Goal: Register for event/course

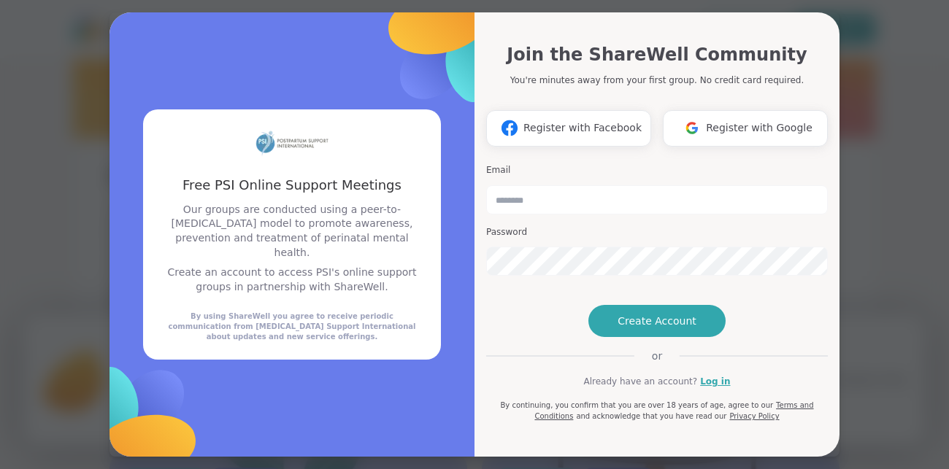
click at [587, 201] on input "email" at bounding box center [656, 199] width 341 height 29
type input "**********"
click at [700, 337] on button "Create Account" at bounding box center [656, 321] width 137 height 32
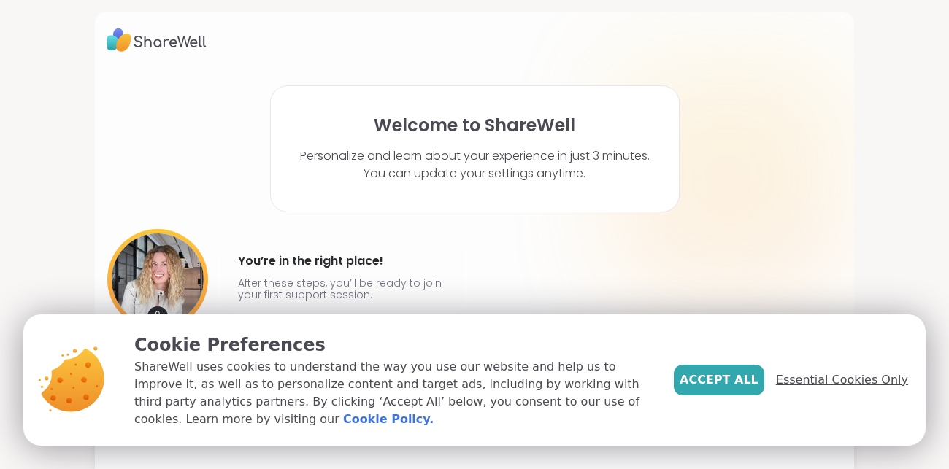
click at [892, 389] on span "Essential Cookies Only" at bounding box center [842, 380] width 132 height 18
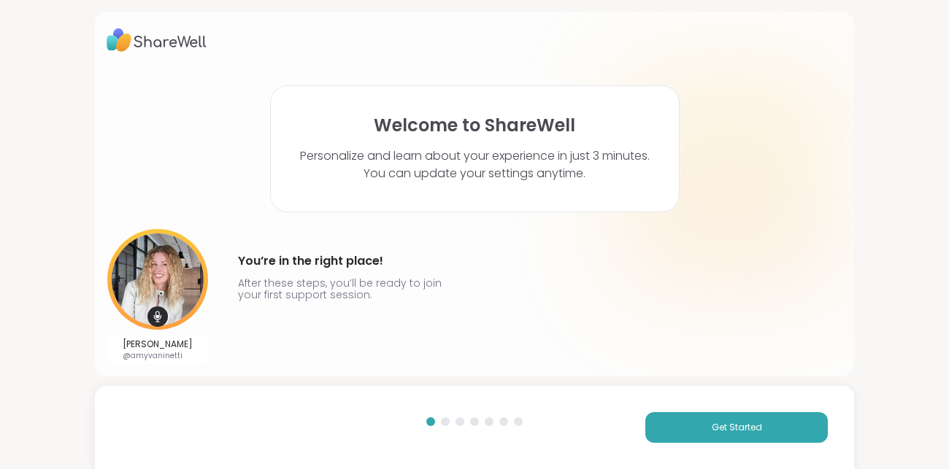
click at [444, 418] on div at bounding box center [445, 421] width 9 height 9
click at [445, 418] on div at bounding box center [445, 421] width 9 height 9
click at [733, 418] on button "Get Started" at bounding box center [736, 427] width 182 height 31
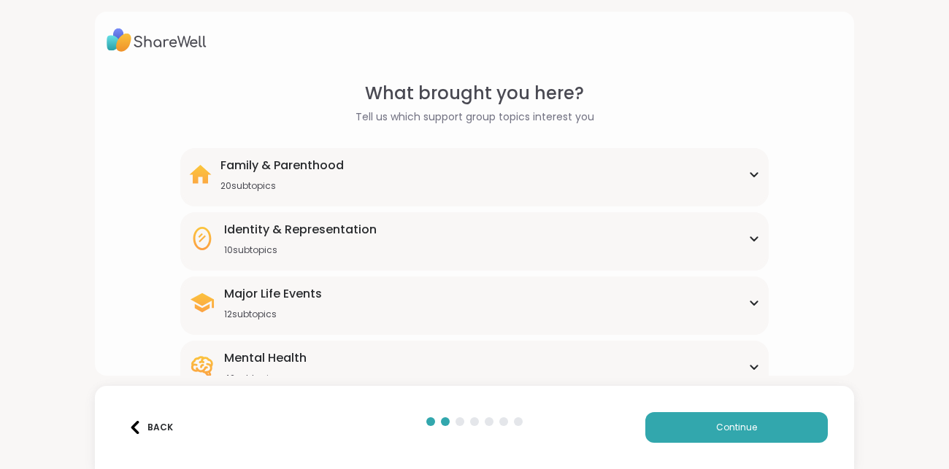
click at [224, 176] on div "Family & Parenthood 20 subtopics" at bounding box center [281, 174] width 123 height 35
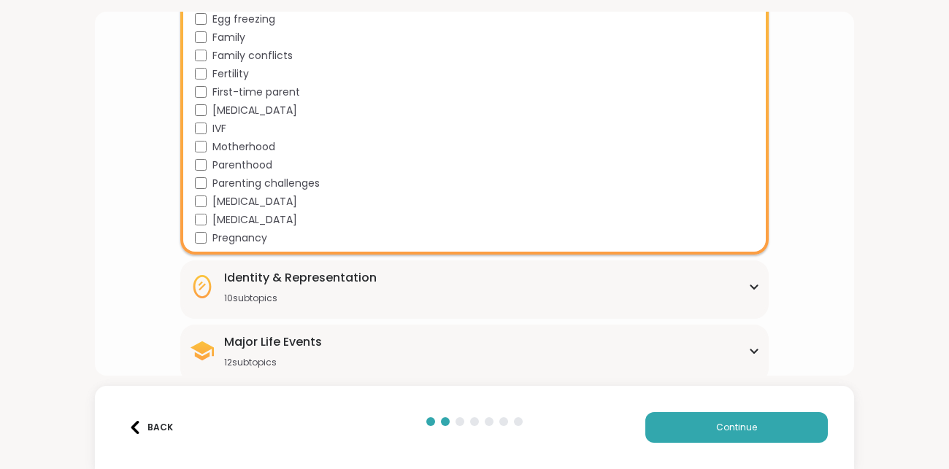
scroll to position [317, 0]
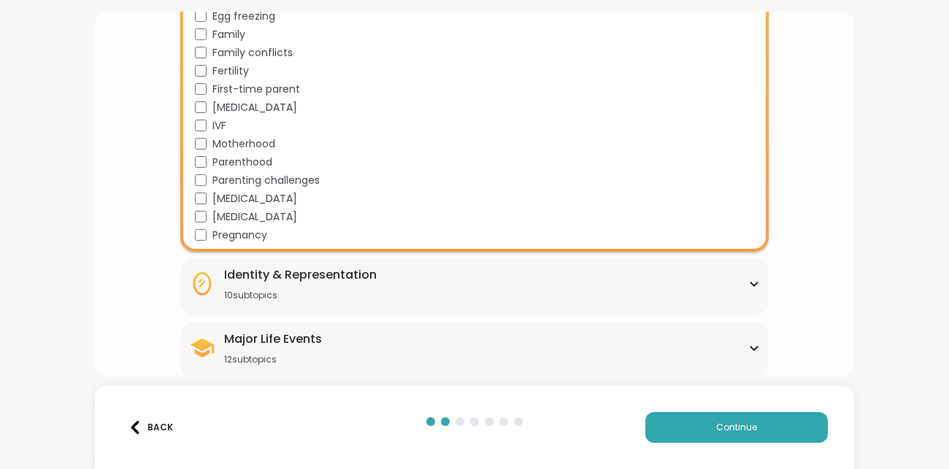
click at [769, 397] on div "Back Continue" at bounding box center [474, 427] width 759 height 83
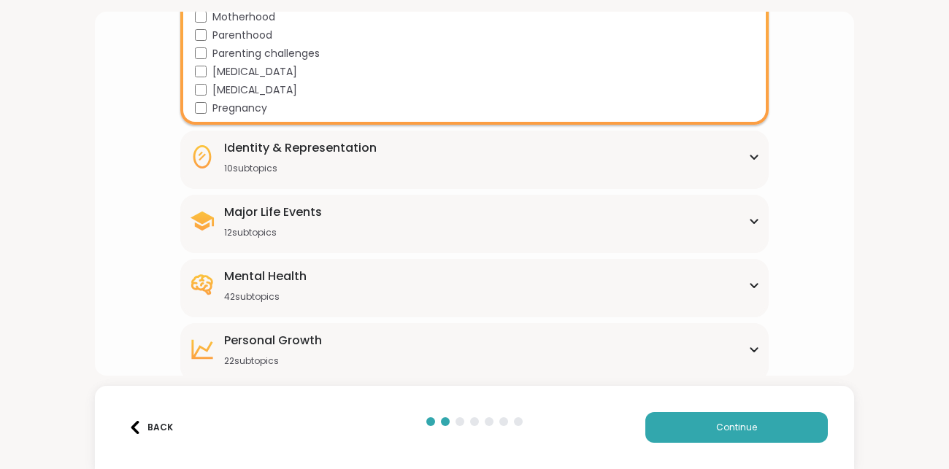
scroll to position [450, 0]
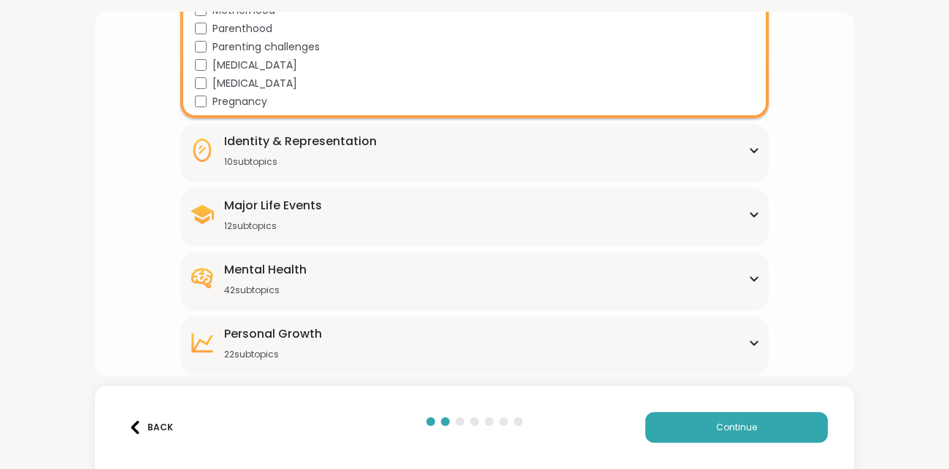
click at [745, 150] on div "Identity & Representation 10 subtopics" at bounding box center [474, 150] width 571 height 35
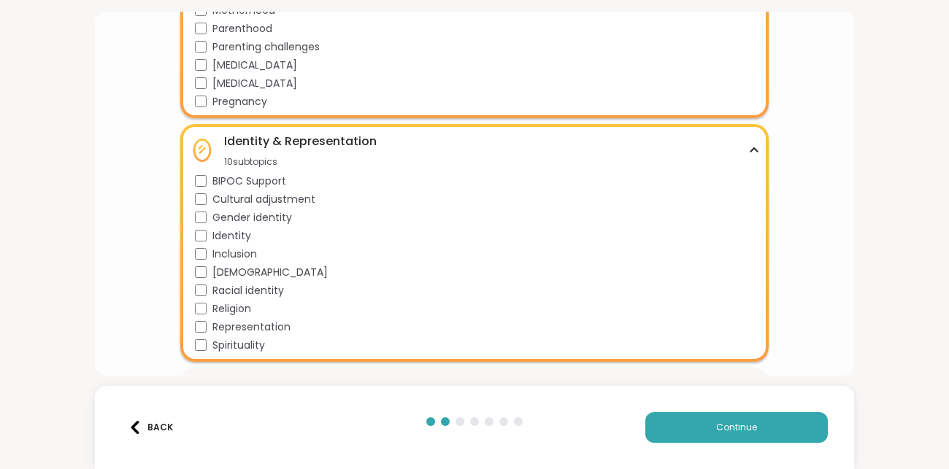
click at [745, 150] on div "Identity & Representation 10 subtopics" at bounding box center [474, 150] width 571 height 35
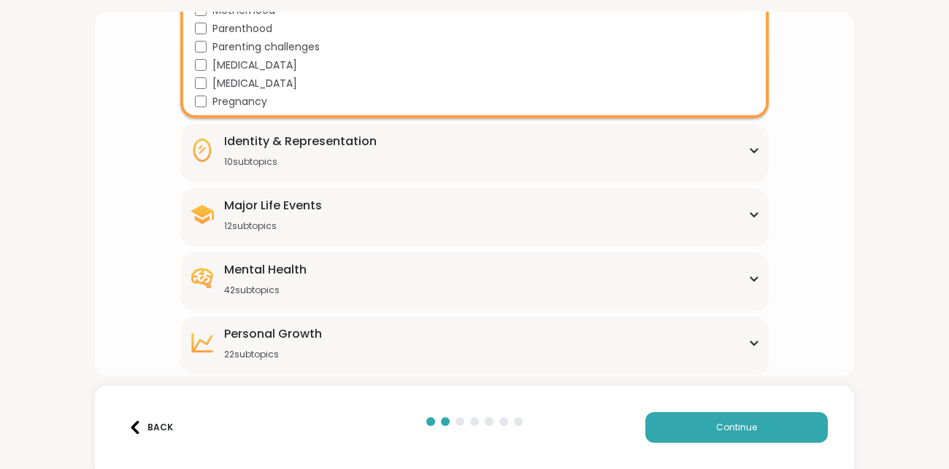
click at [748, 215] on icon at bounding box center [754, 214] width 12 height 7
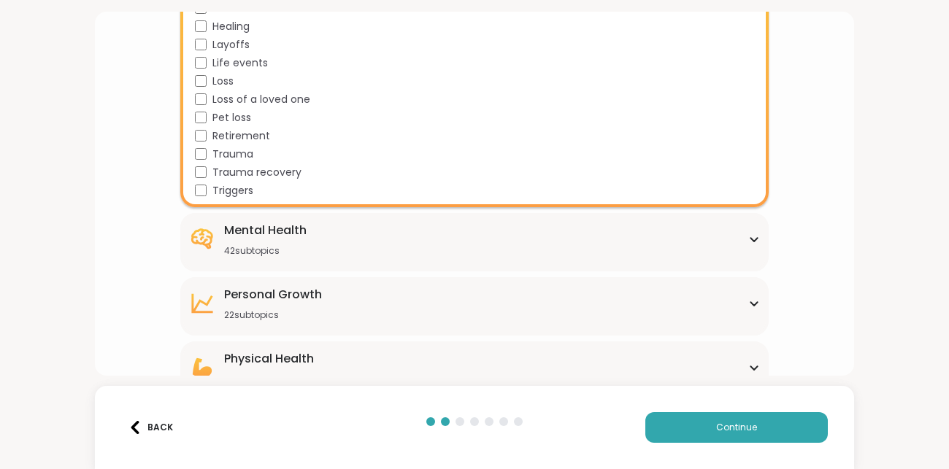
scroll to position [706, 0]
click at [229, 244] on div "42 subtopics" at bounding box center [265, 250] width 82 height 12
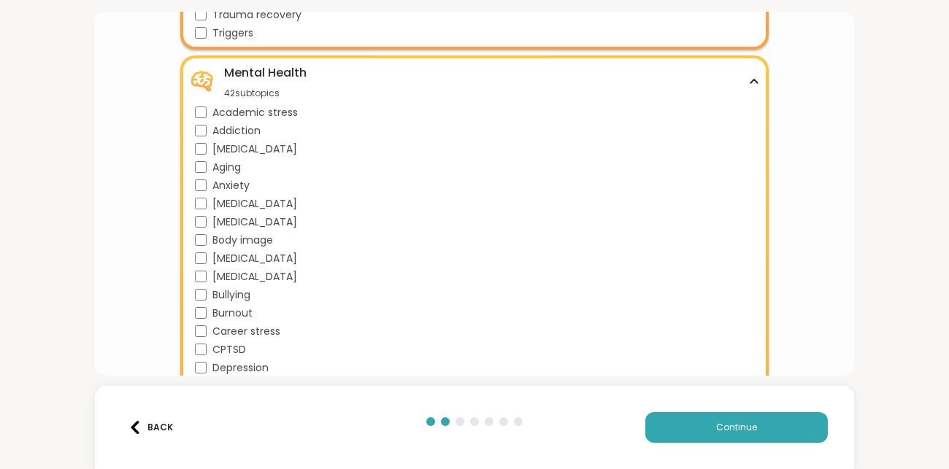
scroll to position [846, 0]
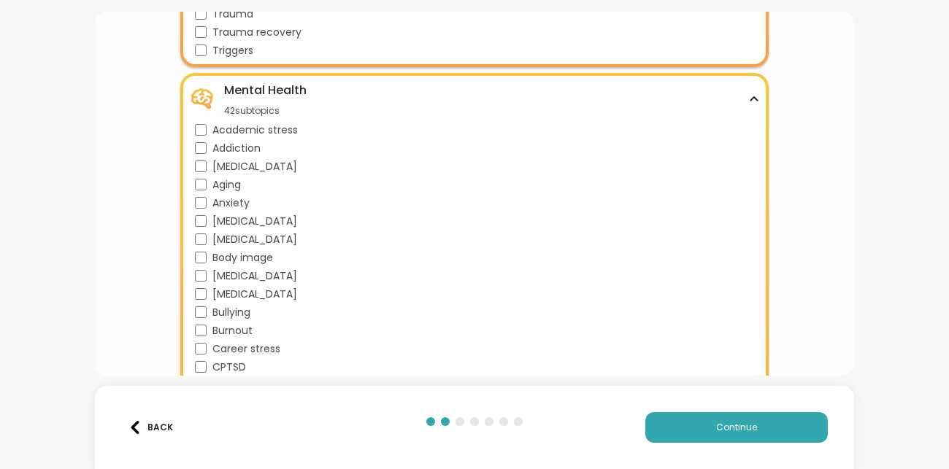
click at [756, 101] on div "Mental Health 42 subtopics" at bounding box center [474, 99] width 571 height 35
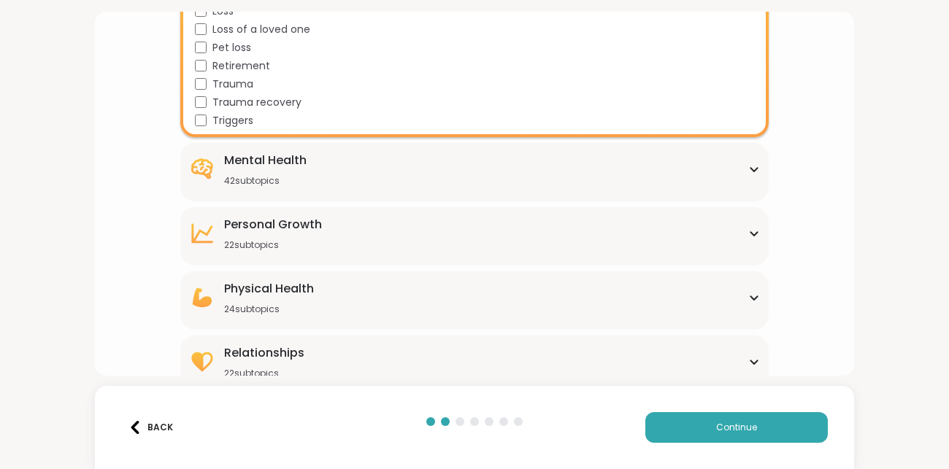
scroll to position [790, 0]
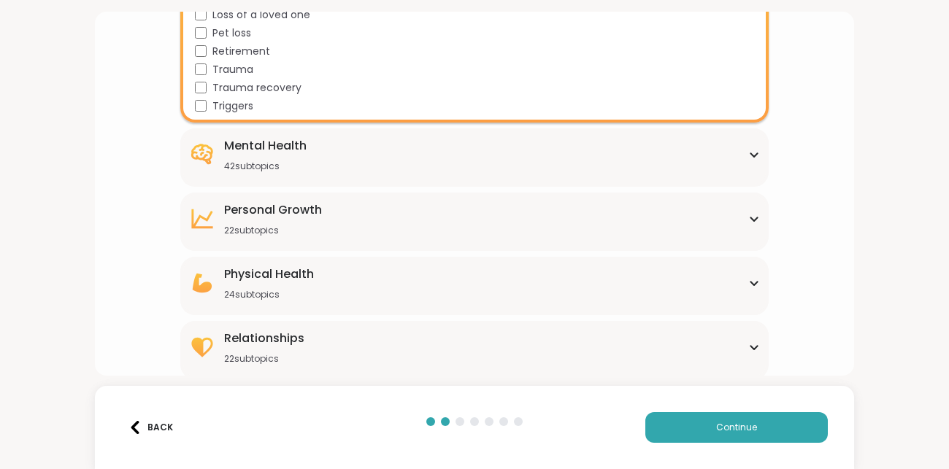
click at [255, 217] on div "Personal Growth 22 subtopics" at bounding box center [273, 218] width 98 height 35
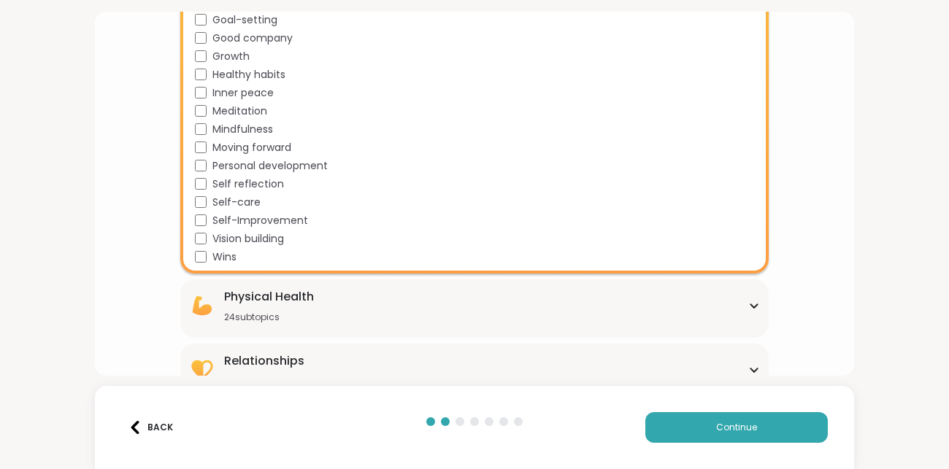
scroll to position [1165, 0]
click at [234, 301] on div "Physical Health" at bounding box center [269, 298] width 90 height 18
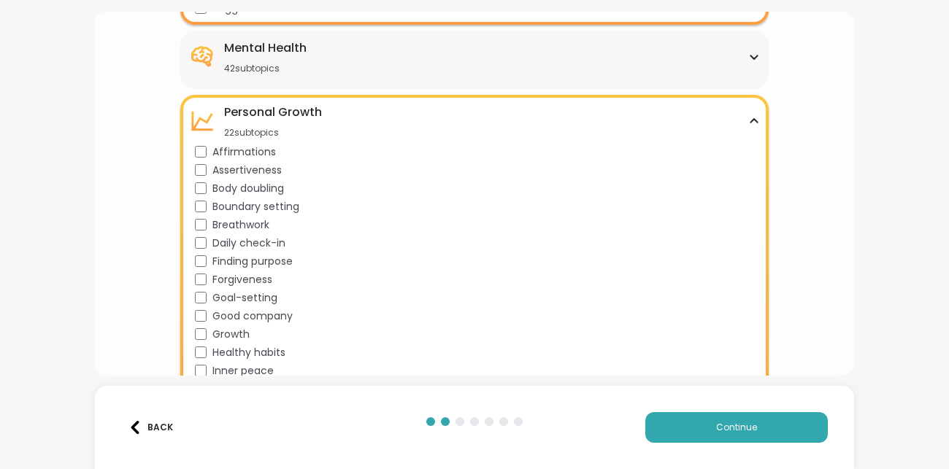
scroll to position [892, 0]
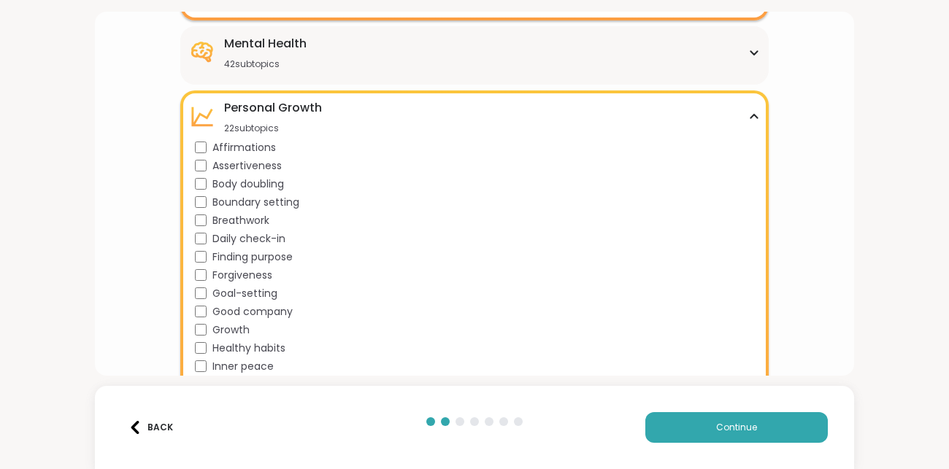
click at [744, 118] on div "Personal Growth 22 subtopics" at bounding box center [474, 116] width 571 height 35
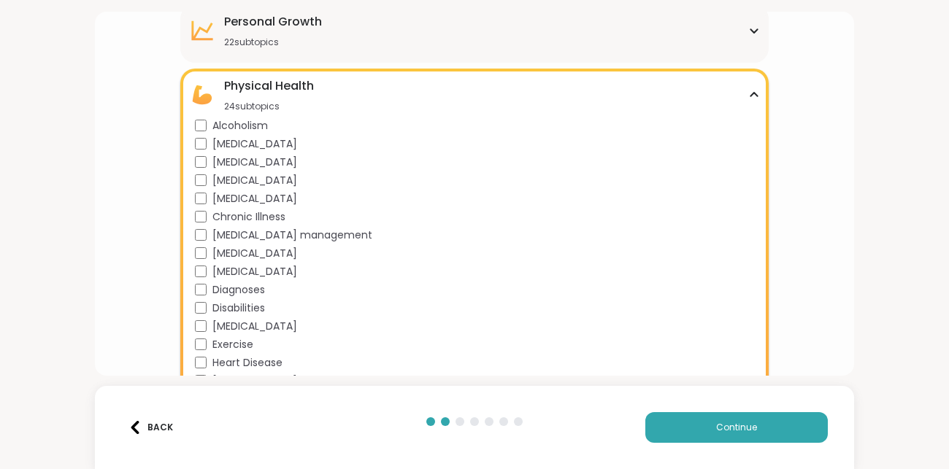
scroll to position [956, 0]
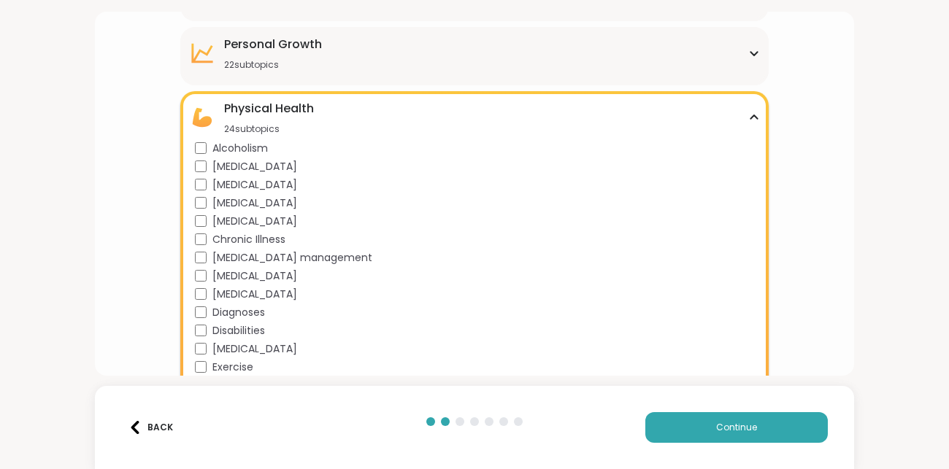
click at [749, 105] on div "Physical Health 24 subtopics" at bounding box center [474, 117] width 571 height 35
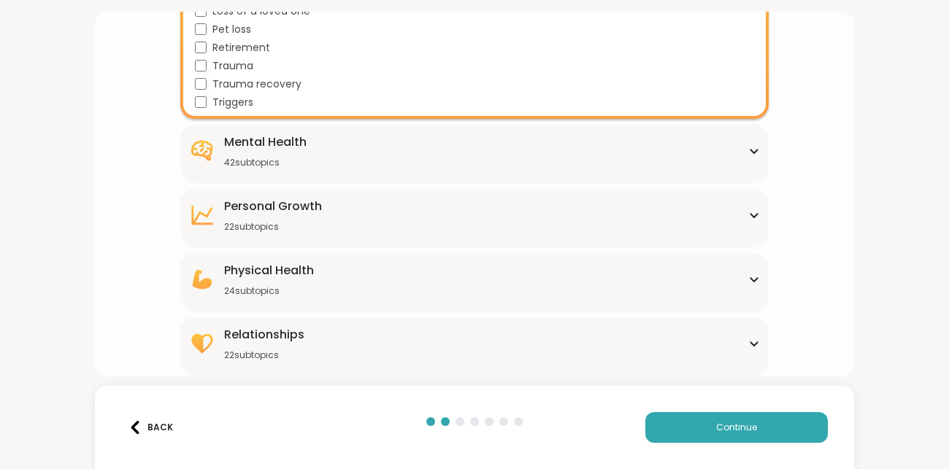
scroll to position [790, 0]
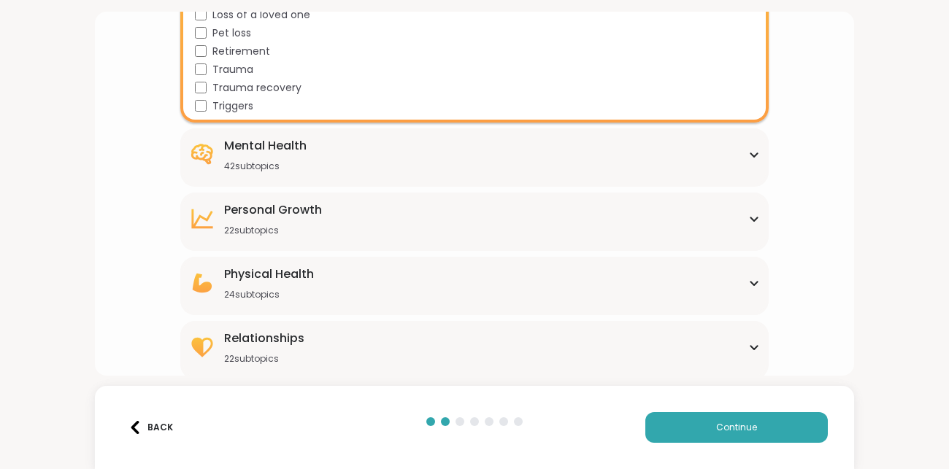
click at [236, 336] on div "Relationships" at bounding box center [264, 339] width 80 height 18
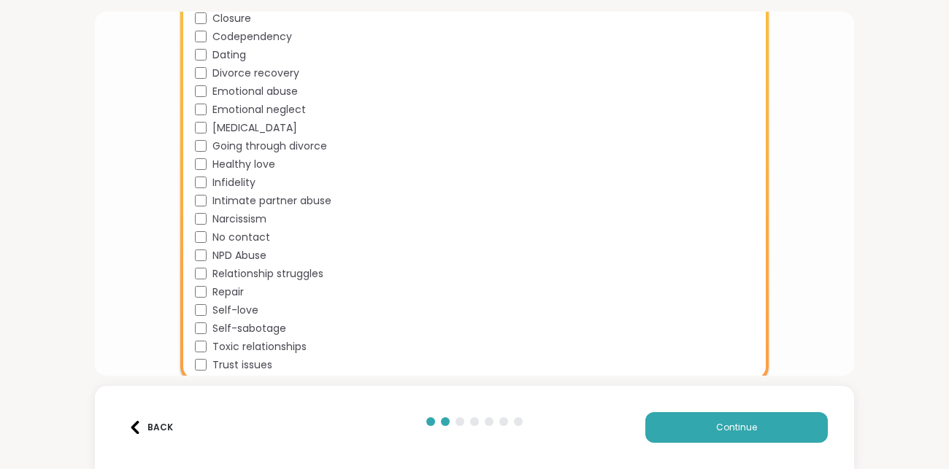
scroll to position [1188, 0]
click at [707, 425] on button "Continue" at bounding box center [736, 427] width 182 height 31
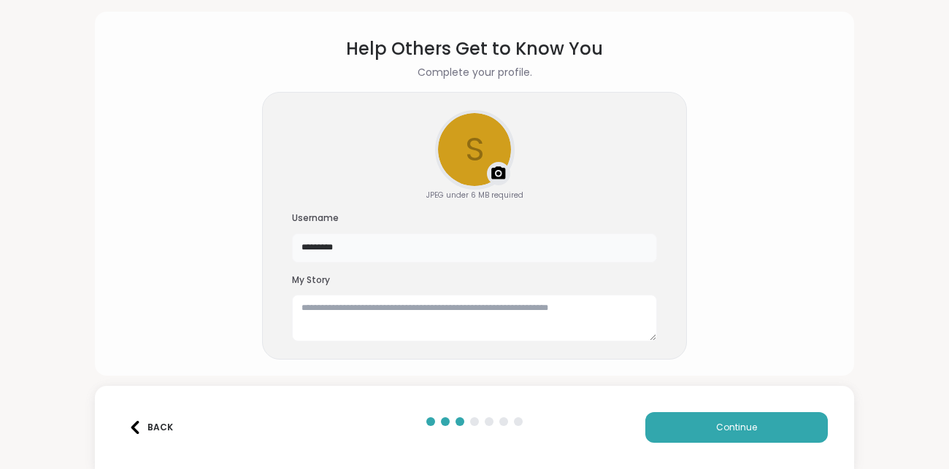
click at [356, 250] on input "*********" at bounding box center [474, 247] width 365 height 29
type input "*"
type input "***"
click at [342, 317] on textarea at bounding box center [474, 318] width 365 height 47
type textarea "*"
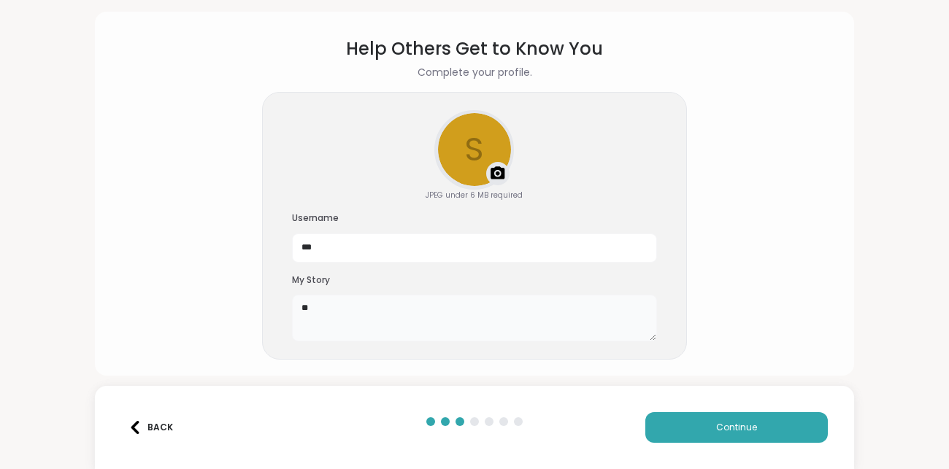
type textarea "*"
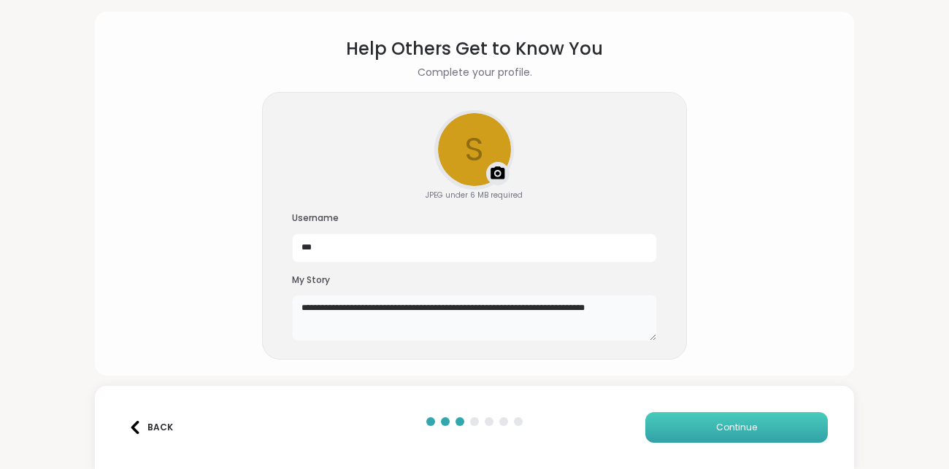
type textarea "**********"
click at [803, 428] on button "Continue" at bounding box center [736, 427] width 182 height 31
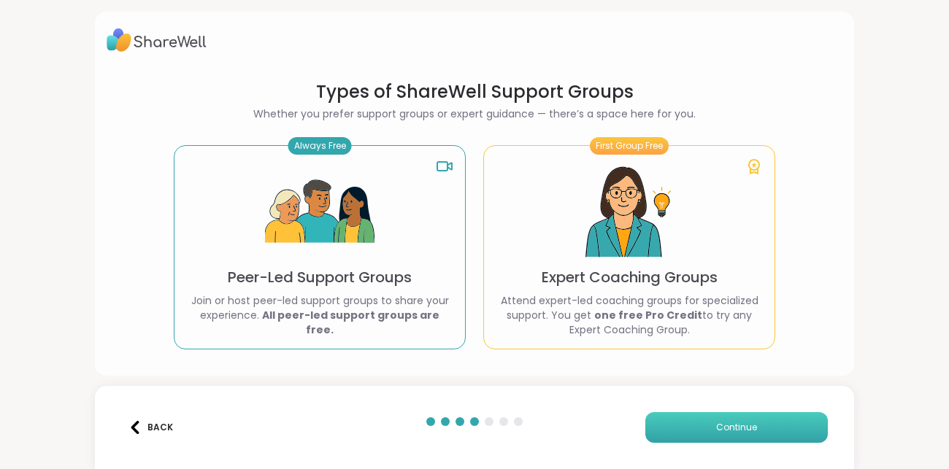
scroll to position [0, 0]
click at [342, 317] on b "All peer-led support groups are free." at bounding box center [350, 322] width 177 height 29
click at [306, 284] on p "Peer-Led Support Groups" at bounding box center [320, 277] width 184 height 20
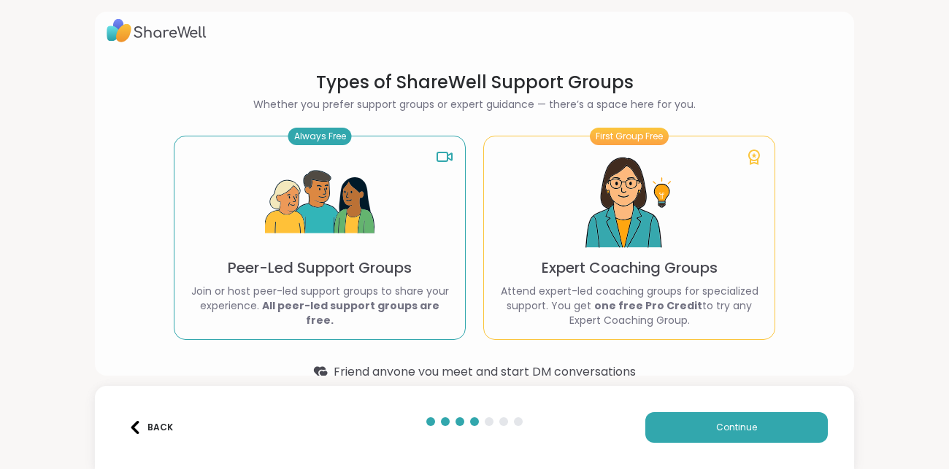
scroll to position [15, 0]
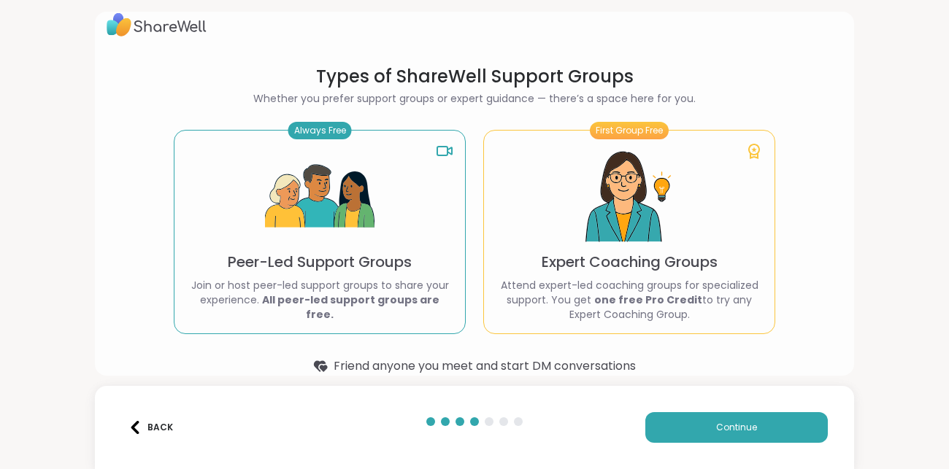
click at [528, 298] on p "Attend expert-led coaching groups for specialized support. You get one free Pro…" at bounding box center [628, 300] width 267 height 44
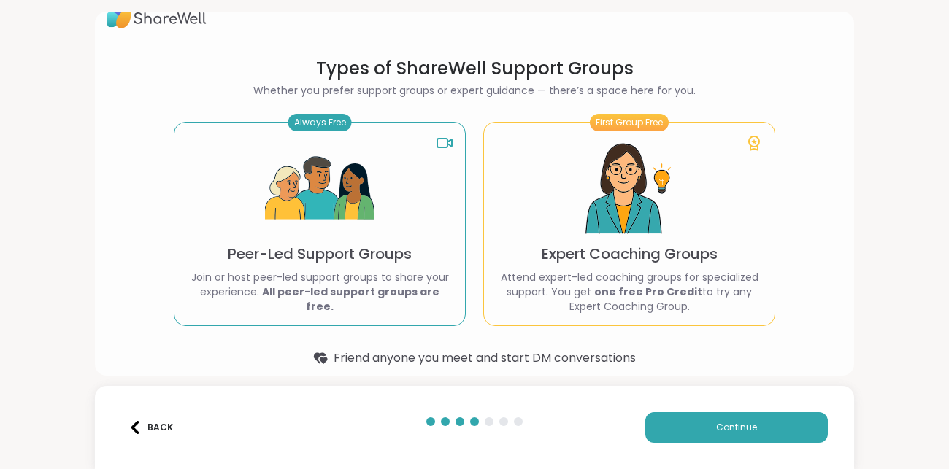
scroll to position [28, 0]
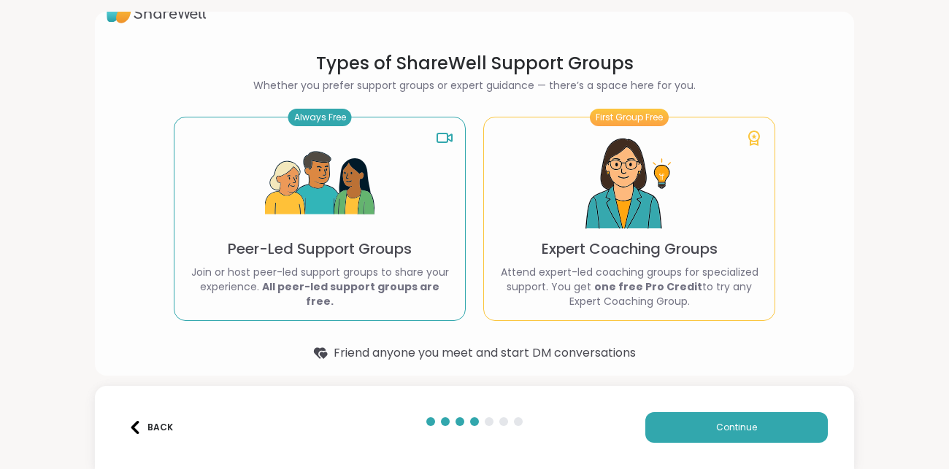
click at [524, 291] on p "Attend expert-led coaching groups for specialized support. You get one free Pro…" at bounding box center [628, 287] width 267 height 44
click at [540, 284] on p "Attend expert-led coaching groups for specialized support. You get one free Pro…" at bounding box center [628, 287] width 267 height 44
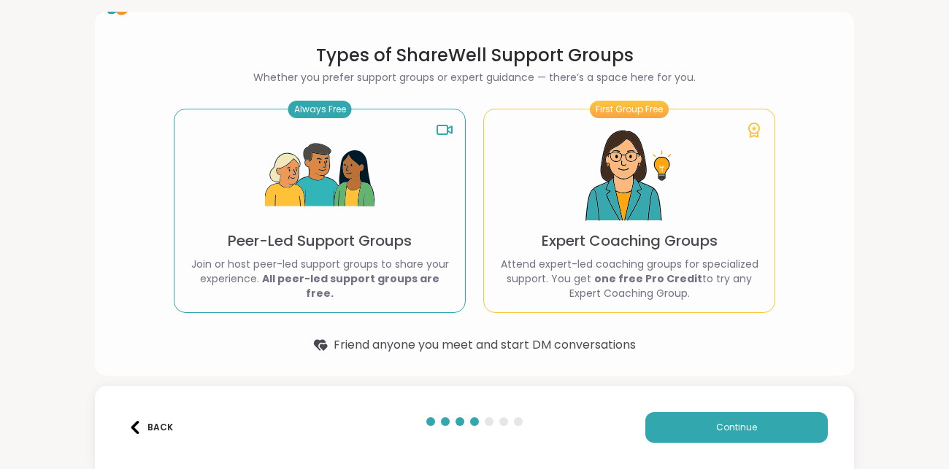
click at [353, 274] on p "Join or host peer-led support groups to share your experience. All peer-led sup…" at bounding box center [319, 279] width 267 height 44
click at [348, 272] on p "Join or host peer-led support groups to share your experience. All peer-led sup…" at bounding box center [319, 279] width 267 height 44
click at [344, 251] on p "Peer-Led Support Groups" at bounding box center [320, 241] width 184 height 20
click at [345, 263] on p "Join or host peer-led support groups to share your experience. All peer-led sup…" at bounding box center [319, 279] width 267 height 44
click at [345, 251] on p "Peer-Led Support Groups" at bounding box center [320, 241] width 184 height 20
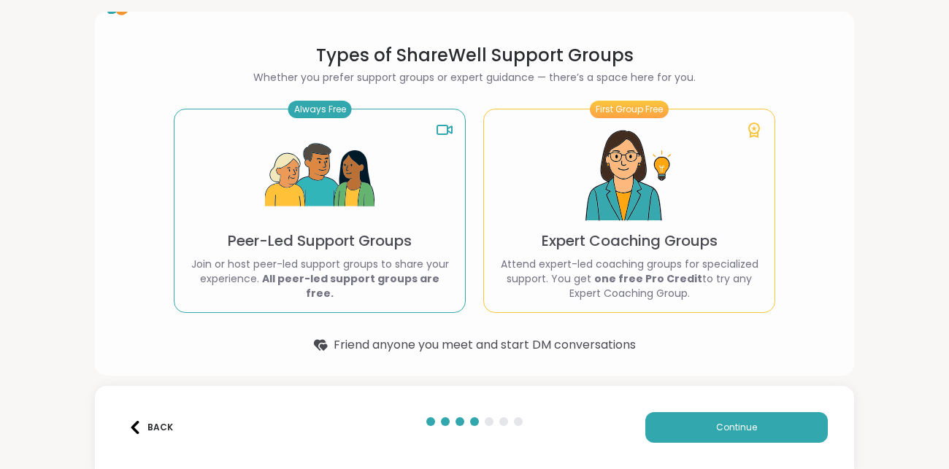
click at [333, 247] on p "Peer-Led Support Groups" at bounding box center [320, 241] width 184 height 20
click at [317, 242] on p "Peer-Led Support Groups" at bounding box center [320, 241] width 184 height 20
click at [668, 436] on button "Continue" at bounding box center [736, 427] width 182 height 31
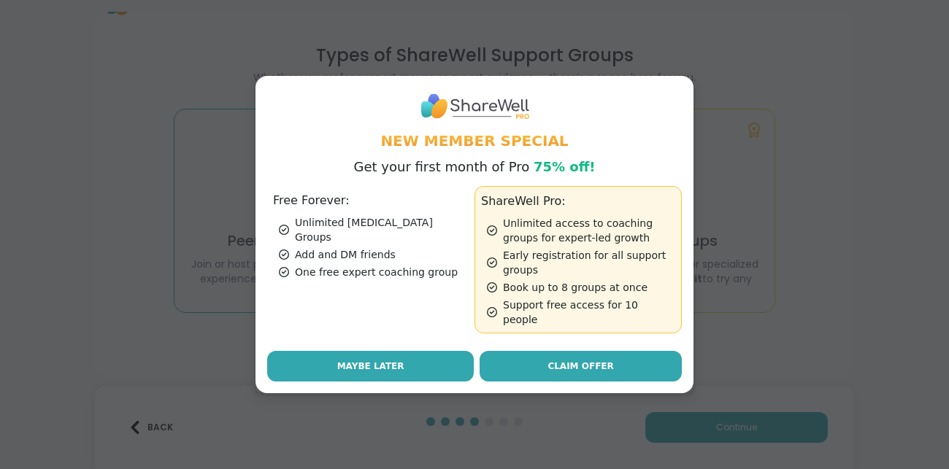
click at [295, 352] on button "Maybe Later" at bounding box center [370, 366] width 206 height 31
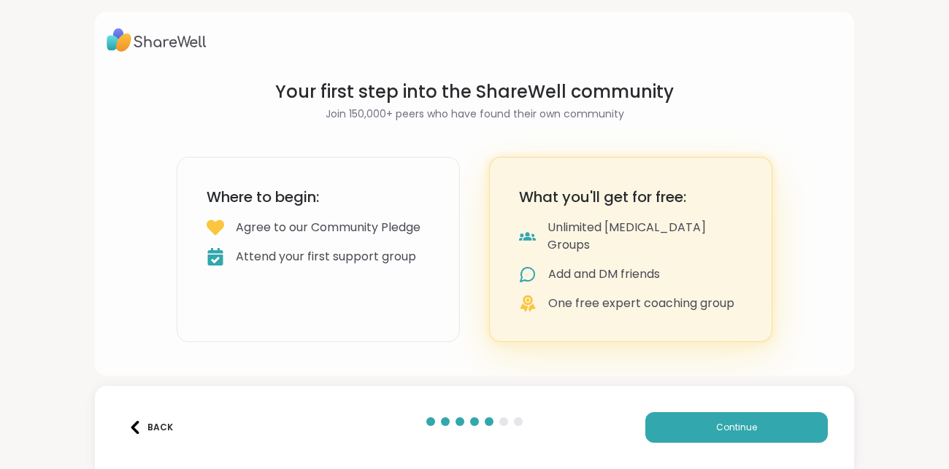
scroll to position [0, 0]
click at [674, 434] on button "Continue" at bounding box center [736, 427] width 182 height 31
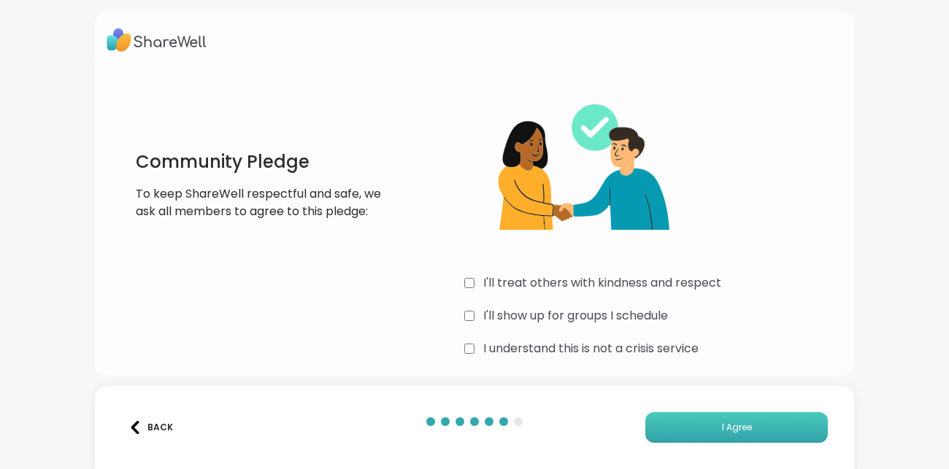
click at [683, 422] on button "I Agree" at bounding box center [736, 427] width 182 height 31
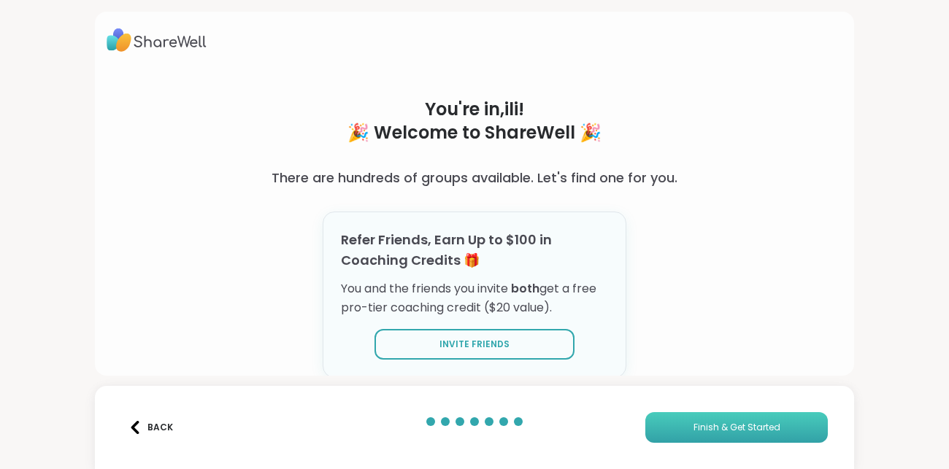
scroll to position [42, 0]
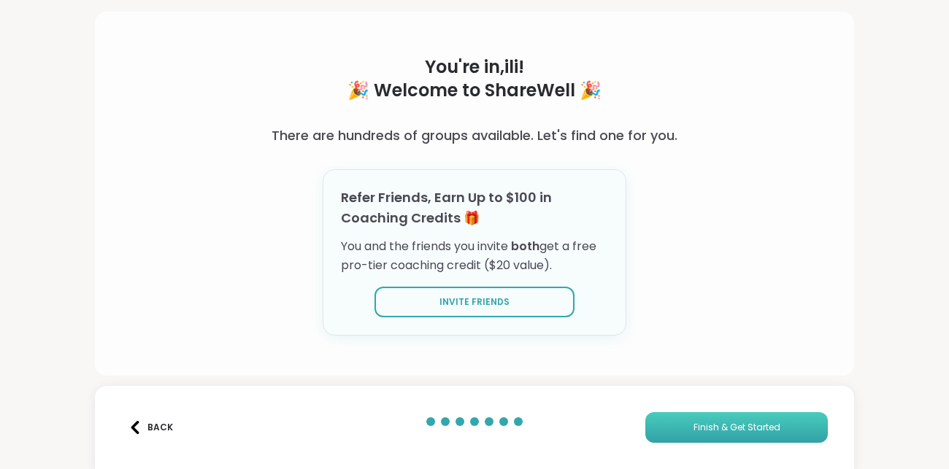
click at [697, 430] on span "Finish & Get Started" at bounding box center [736, 427] width 87 height 13
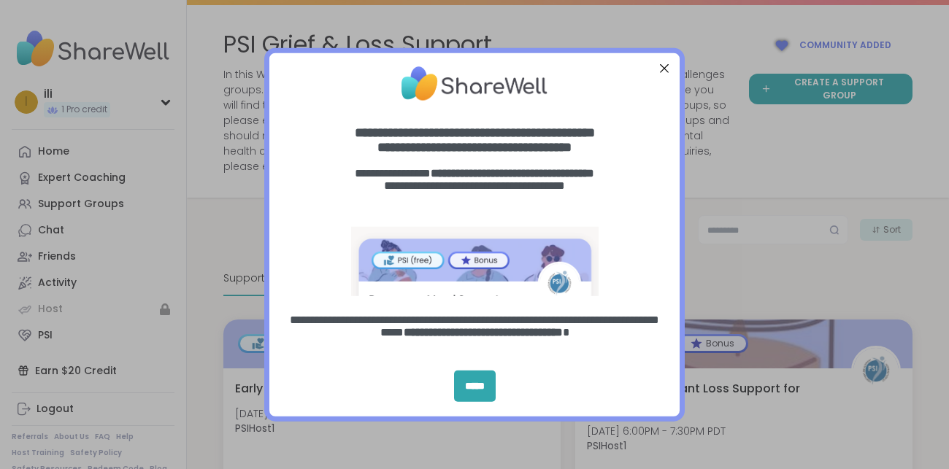
scroll to position [73, 0]
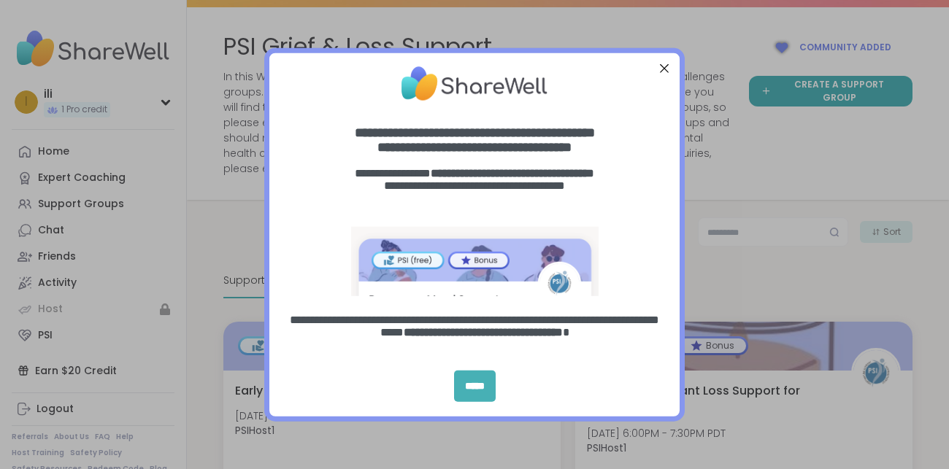
click at [480, 382] on div "*****" at bounding box center [475, 386] width 42 height 31
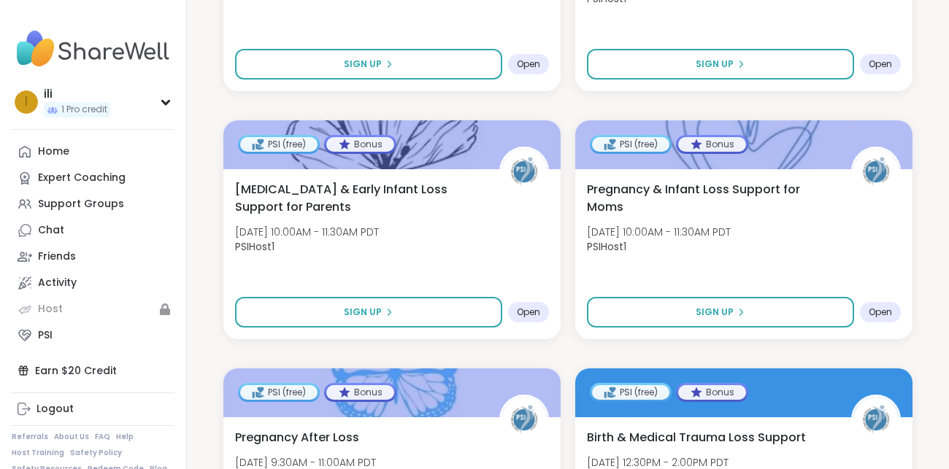
scroll to position [1016, 0]
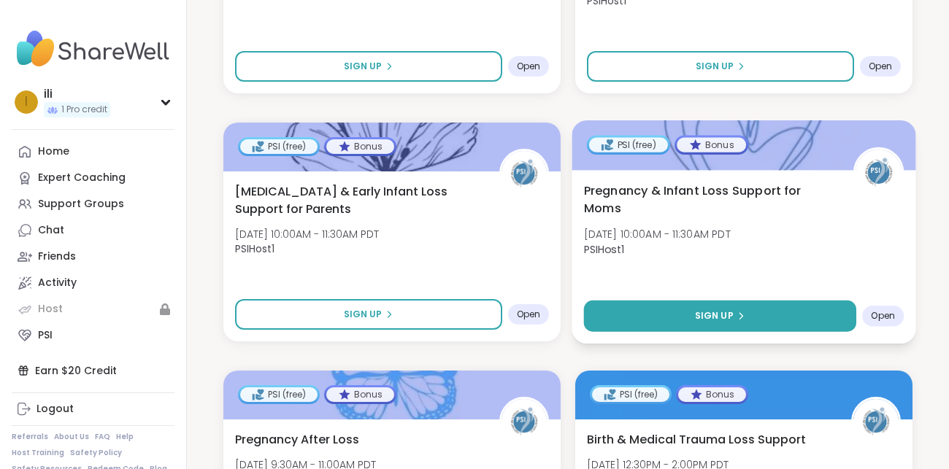
click at [667, 317] on button "Sign Up" at bounding box center [720, 316] width 272 height 31
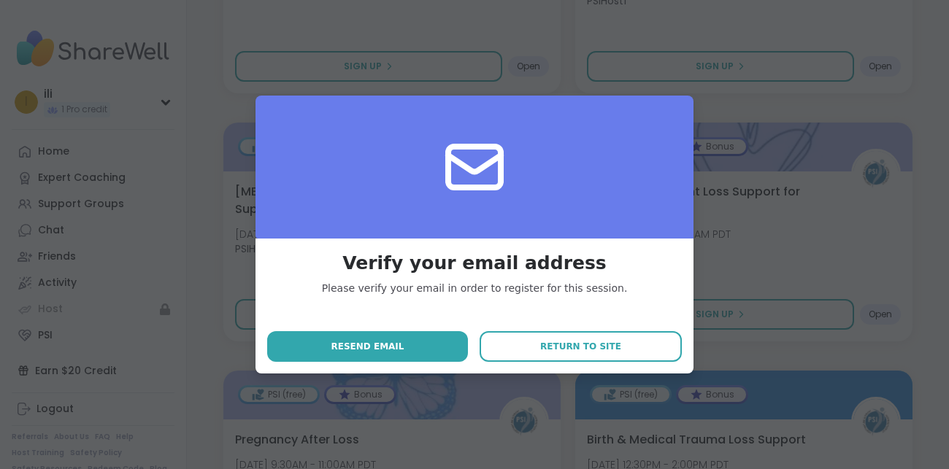
click at [0, 428] on div at bounding box center [474, 234] width 949 height 469
click at [70, 36] on div "Verify your email address Please verify your email in order to register for thi…" at bounding box center [474, 234] width 931 height 469
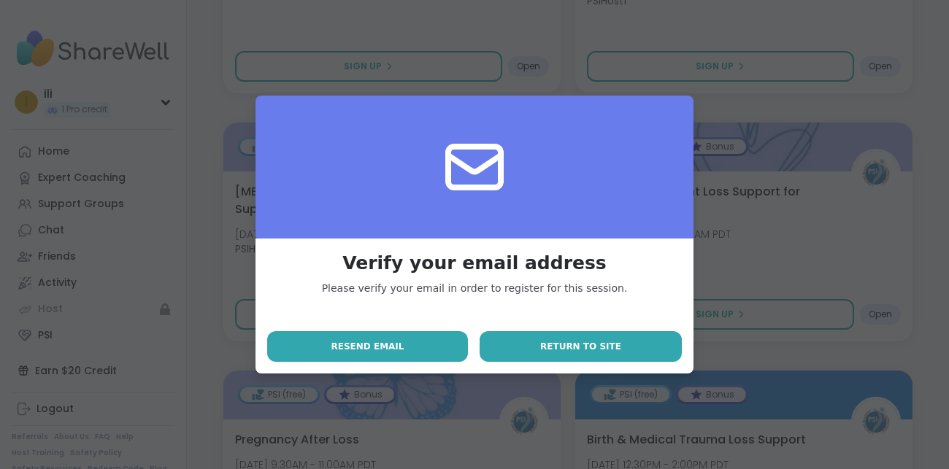
click at [599, 344] on span "Return to site" at bounding box center [580, 346] width 81 height 13
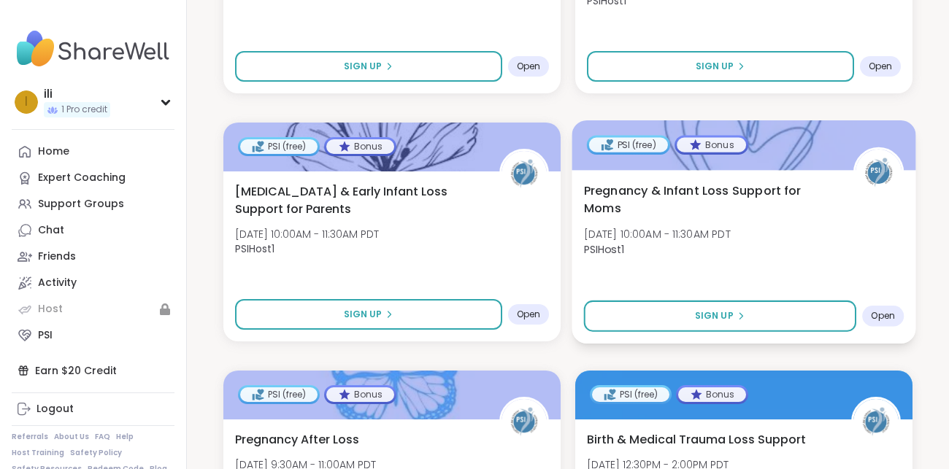
click at [888, 321] on span "Open" at bounding box center [882, 316] width 24 height 12
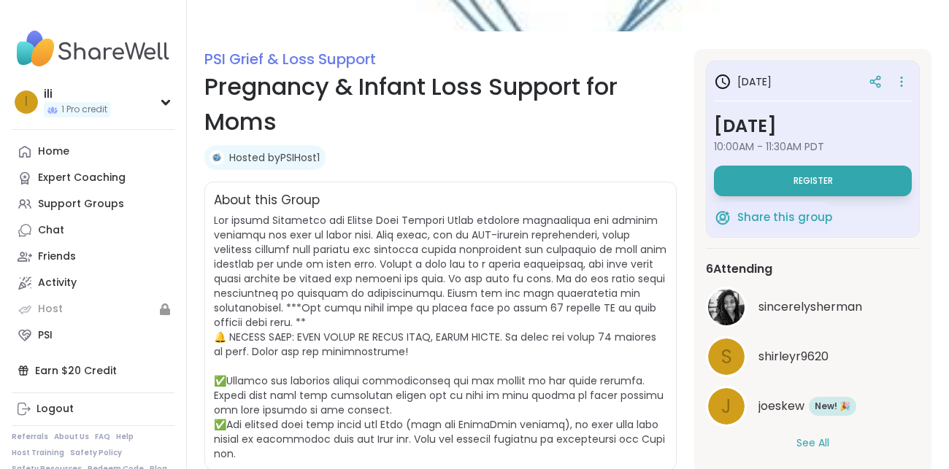
scroll to position [152, 0]
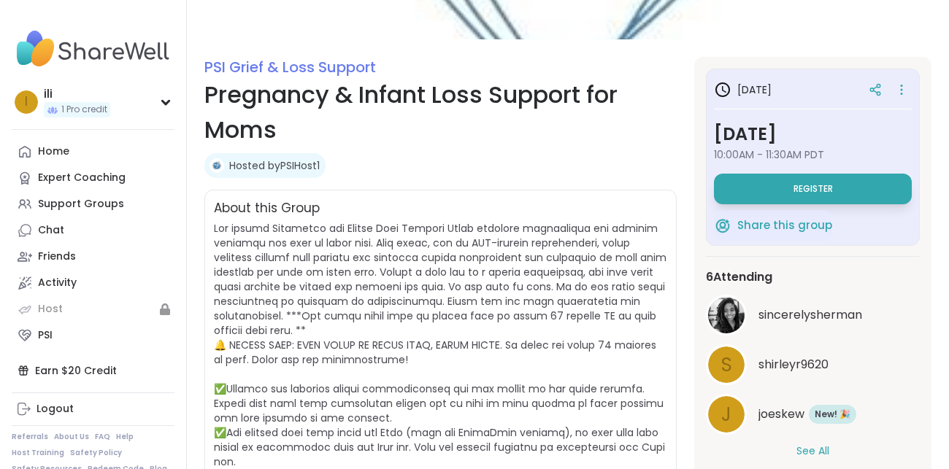
click at [650, 235] on span at bounding box center [440, 345] width 452 height 248
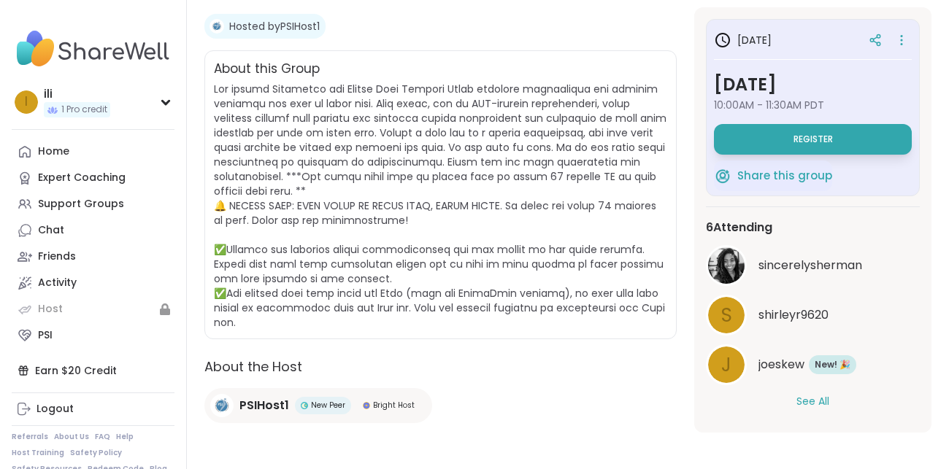
scroll to position [292, 0]
click at [846, 132] on button "Register" at bounding box center [813, 139] width 198 height 31
select select "**"
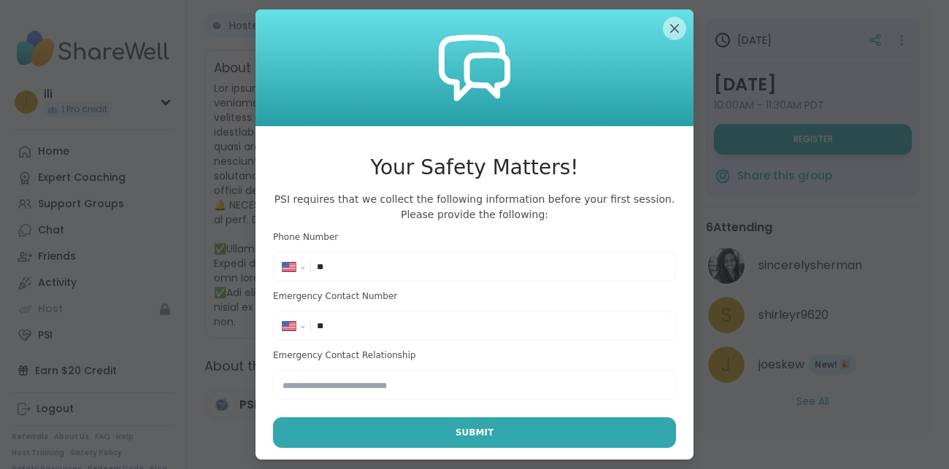
click at [447, 268] on input "**" at bounding box center [491, 267] width 349 height 15
type input "**********"
click at [488, 332] on input "**" at bounding box center [491, 326] width 349 height 15
type input "******"
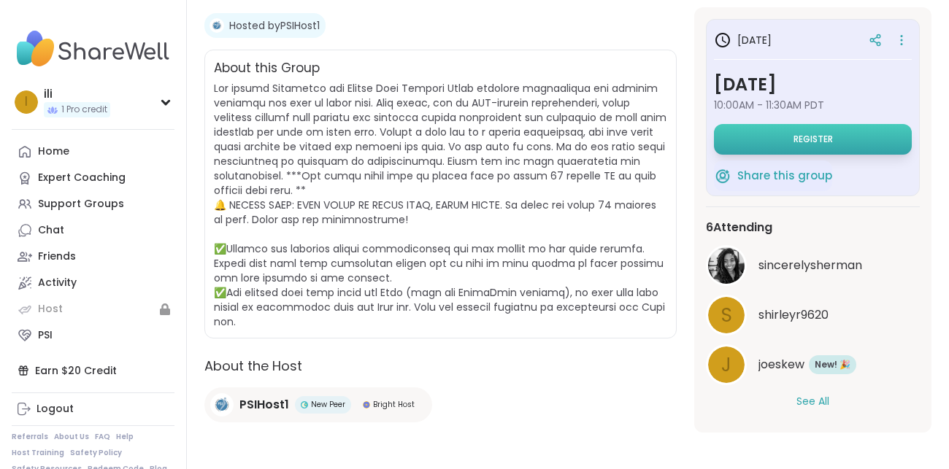
click at [844, 144] on button "Register" at bounding box center [813, 139] width 198 height 31
click at [827, 139] on span "Register" at bounding box center [812, 140] width 39 height 12
select select "**"
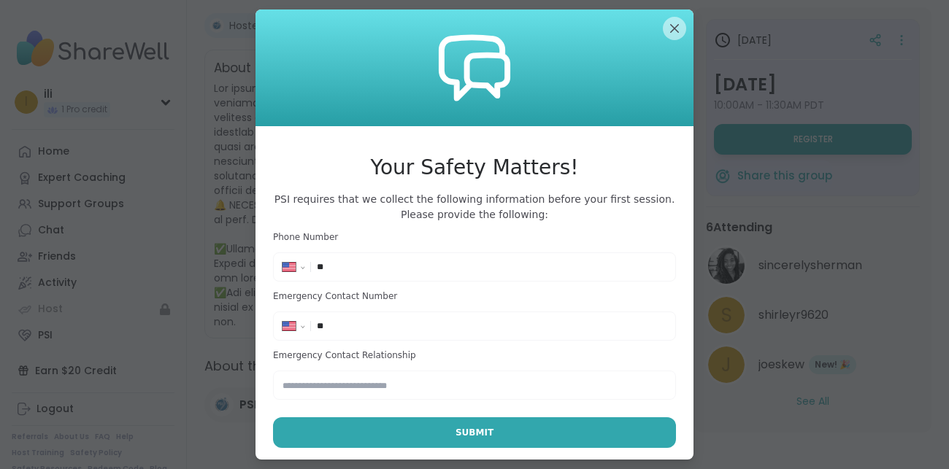
click at [376, 256] on div "**********" at bounding box center [474, 267] width 395 height 22
click at [379, 266] on input "**" at bounding box center [491, 267] width 349 height 15
type input "**********"
click at [399, 329] on input "**" at bounding box center [491, 326] width 349 height 15
type input "**********"
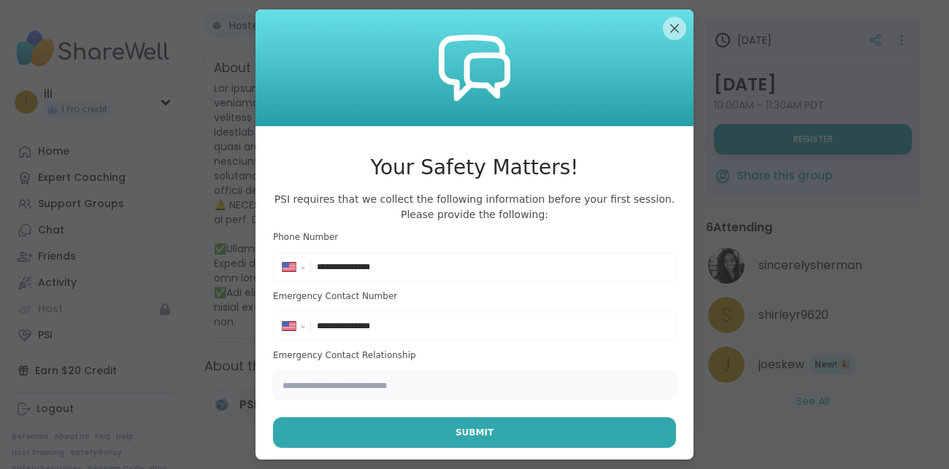
click at [392, 388] on input "text" at bounding box center [474, 385] width 403 height 29
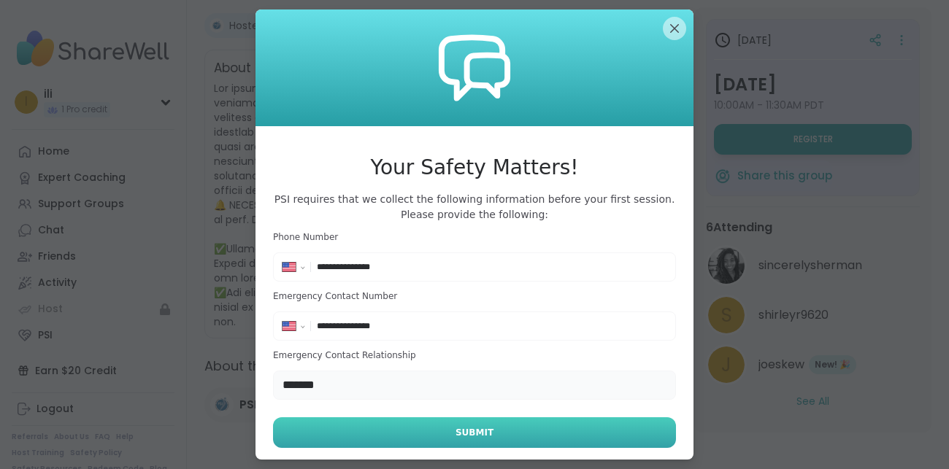
type input "*******"
click at [492, 427] on button "Submit" at bounding box center [474, 432] width 403 height 31
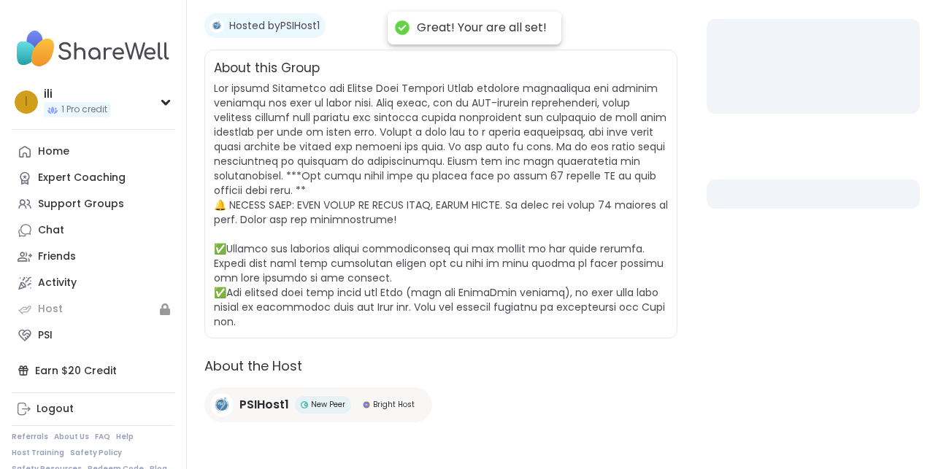
select select "**"
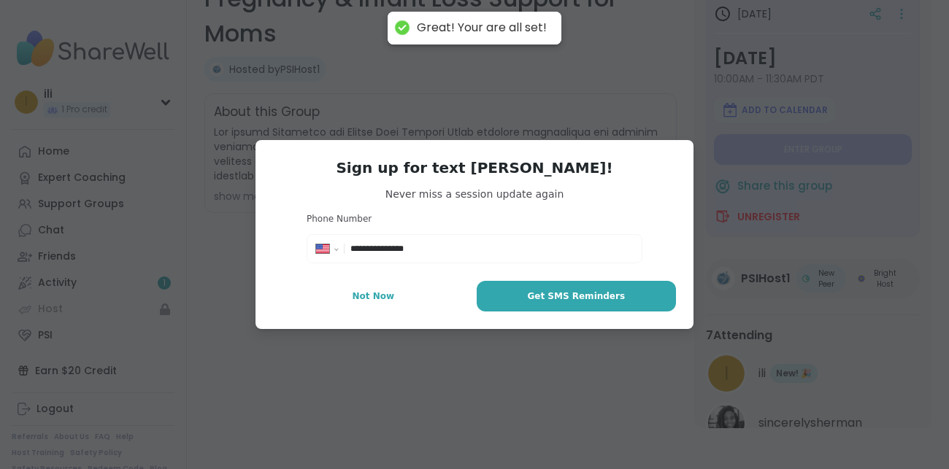
scroll to position [228, 0]
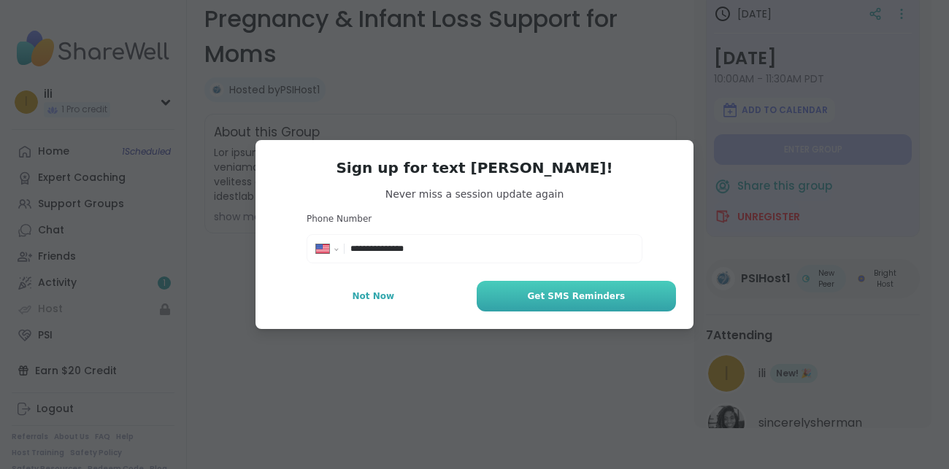
click at [641, 301] on button "Get SMS Reminders" at bounding box center [575, 296] width 199 height 31
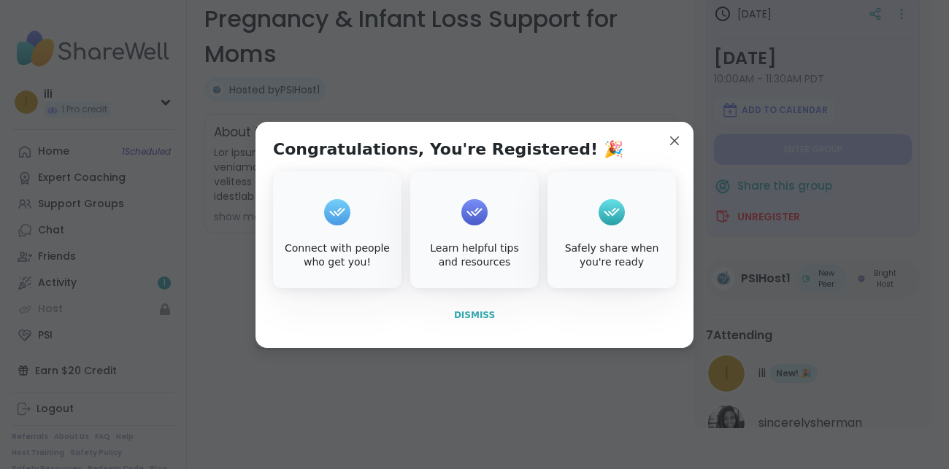
click at [493, 312] on button "Dismiss" at bounding box center [474, 315] width 403 height 31
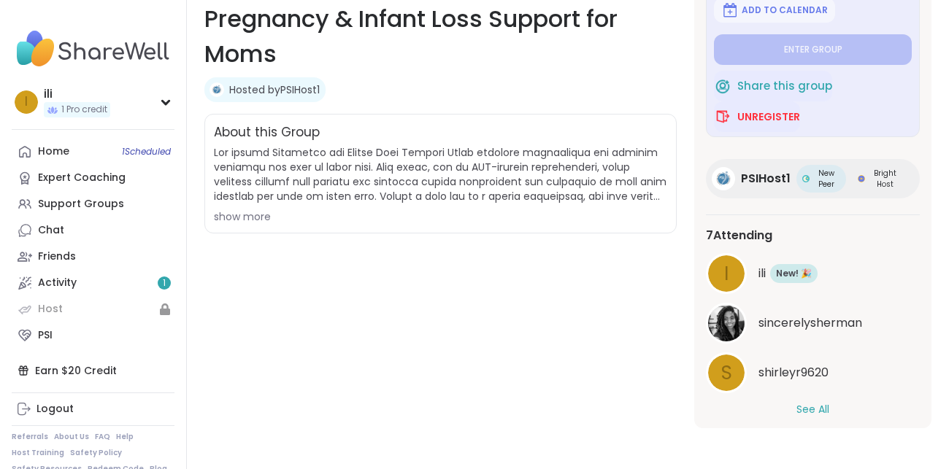
scroll to position [112, 0]
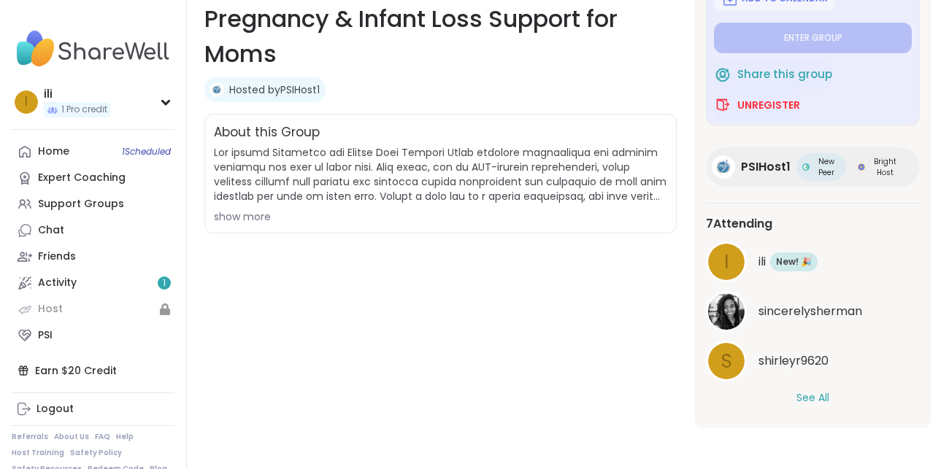
click at [819, 395] on button "See All" at bounding box center [812, 397] width 33 height 15
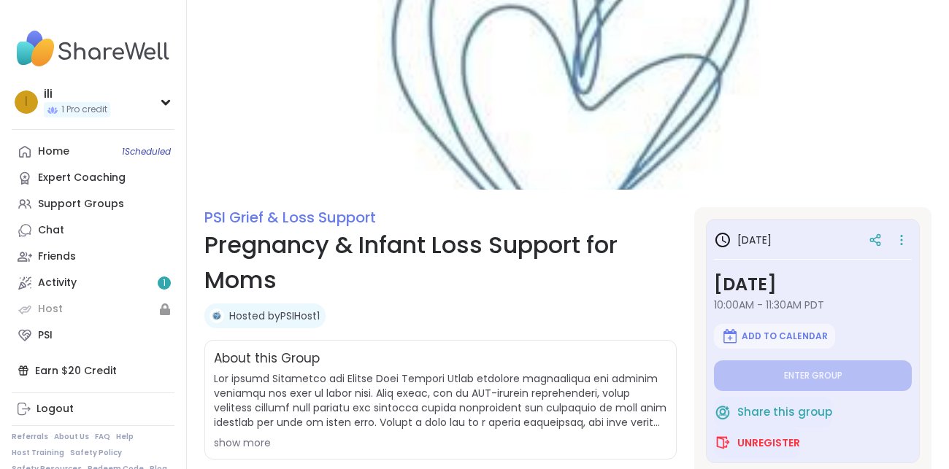
scroll to position [0, 0]
